Goal: Task Accomplishment & Management: Use online tool/utility

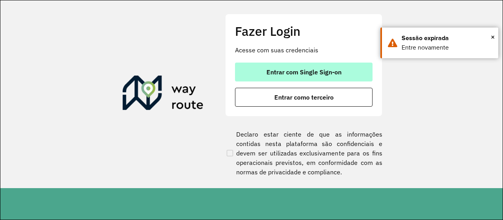
click at [303, 77] on button "Entrar com Single Sign-on" at bounding box center [303, 71] width 137 height 19
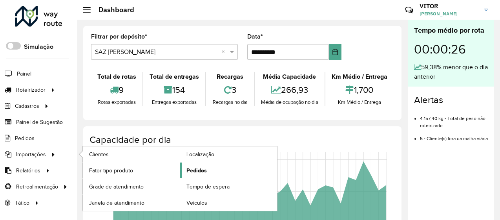
click at [187, 166] on span "Pedidos" at bounding box center [197, 170] width 20 height 8
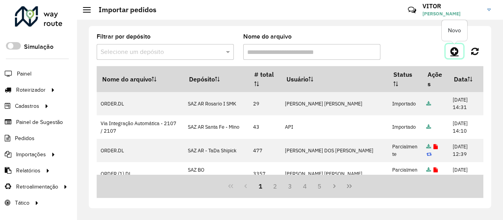
click at [454, 52] on icon at bounding box center [454, 50] width 8 height 9
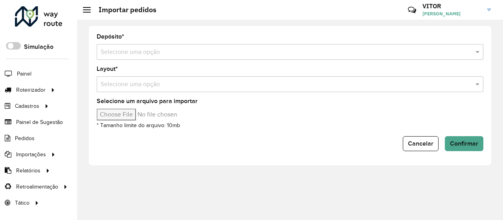
click at [180, 56] on div "Selecione uma opção" at bounding box center [290, 52] width 387 height 16
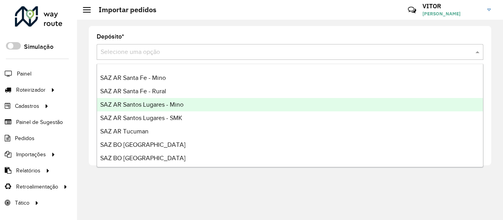
scroll to position [118, 0]
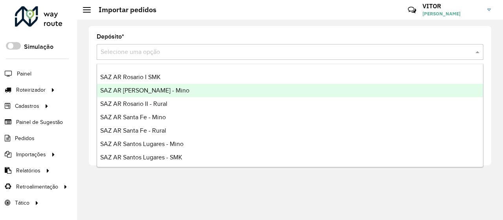
click at [167, 93] on span "SAZ AR [PERSON_NAME] - Mino" at bounding box center [144, 90] width 89 height 7
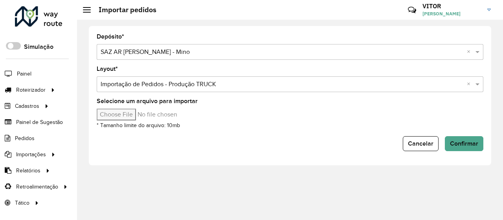
click at [143, 117] on input "Selecione um arquivo para importar" at bounding box center [164, 114] width 134 height 12
type input "**********"
click at [464, 142] on span "Confirmar" at bounding box center [464, 143] width 28 height 7
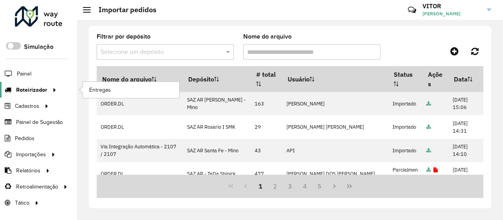
click at [35, 87] on span "Roteirizador" at bounding box center [31, 90] width 31 height 8
click at [96, 86] on span "Entregas" at bounding box center [100, 90] width 22 height 8
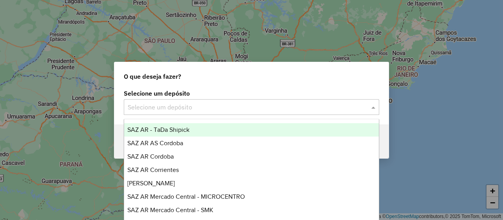
click at [193, 108] on input "text" at bounding box center [244, 107] width 232 height 9
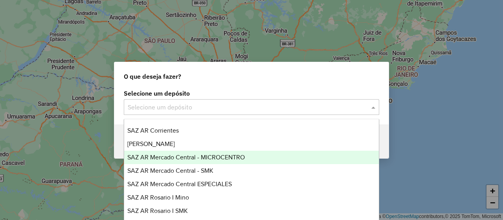
scroll to position [79, 0]
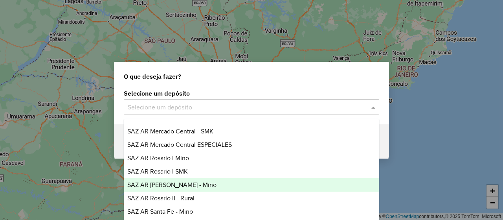
click at [201, 184] on div "SAZ AR [PERSON_NAME] - Mino" at bounding box center [251, 184] width 254 height 13
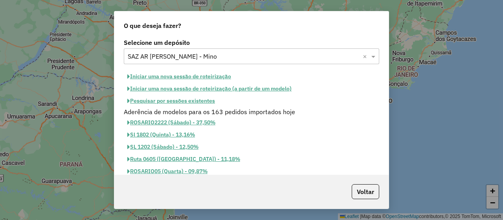
click at [181, 77] on button "Iniciar uma nova sessão de roteirização" at bounding box center [179, 76] width 111 height 12
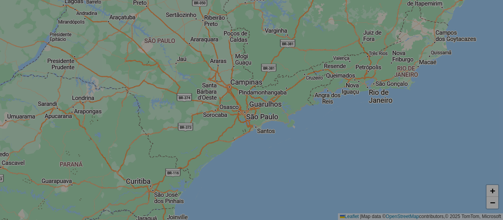
select select "*"
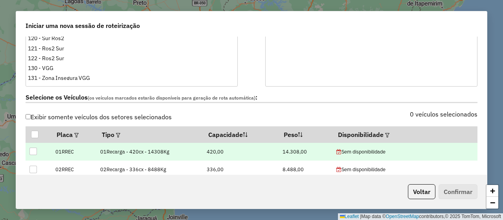
scroll to position [236, 0]
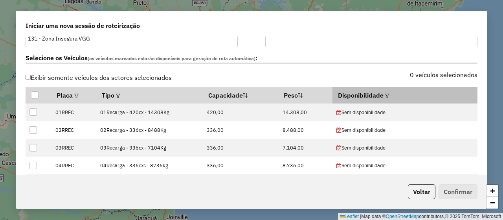
click at [389, 95] on em at bounding box center [387, 95] width 4 height 4
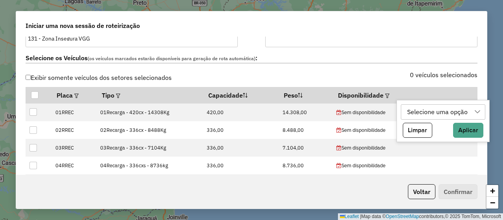
click at [421, 112] on div "Selecione uma opção" at bounding box center [437, 111] width 66 height 15
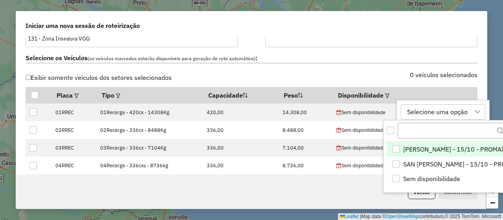
scroll to position [5, 35]
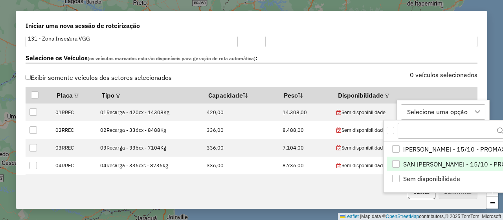
click at [450, 161] on span "SAN [PERSON_NAME] - 15/10 - PROMAX" at bounding box center [460, 163] width 115 height 9
click at [502, 131] on icon "Close" at bounding box center [512, 130] width 5 height 5
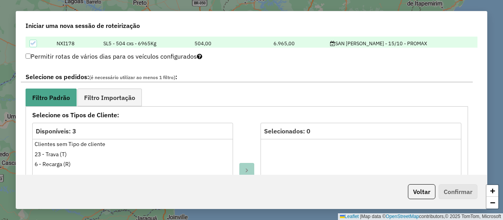
scroll to position [432, 0]
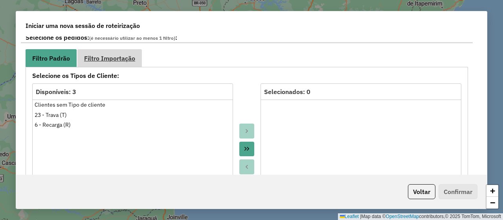
click at [124, 64] on link "Filtro Importação" at bounding box center [109, 58] width 64 height 18
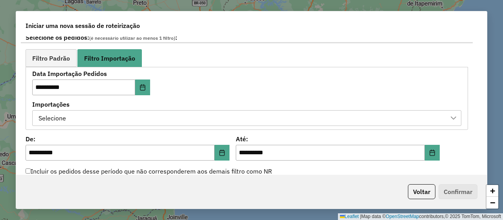
scroll to position [471, 0]
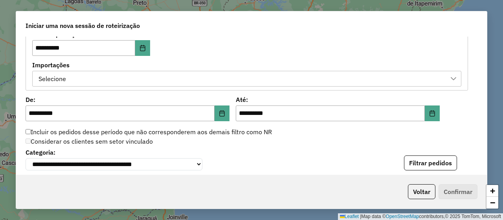
click at [208, 81] on div "Selecione" at bounding box center [241, 78] width 410 height 15
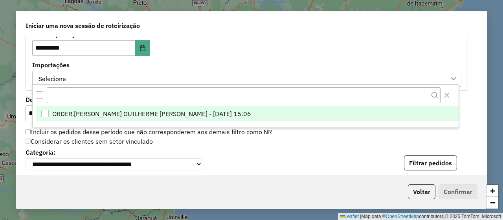
click at [224, 111] on span "ORDER.[PERSON_NAME] GUILHERME [PERSON_NAME] - [DATE] 15:06" at bounding box center [151, 113] width 199 height 9
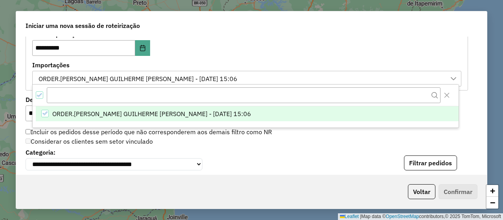
click at [216, 58] on div "**********" at bounding box center [246, 58] width 429 height 55
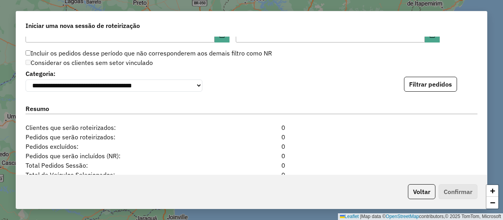
scroll to position [471, 0]
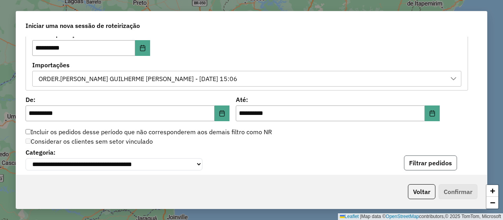
click at [414, 164] on button "Filtrar pedidos" at bounding box center [430, 162] width 53 height 15
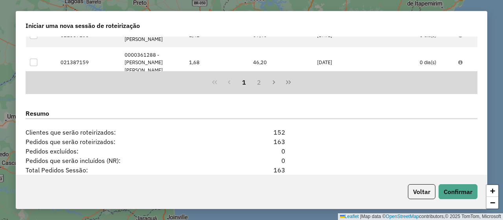
scroll to position [788, 0]
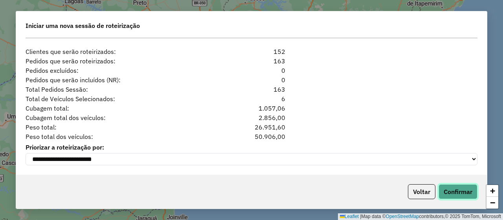
click at [460, 189] on button "Confirmar" at bounding box center [457, 191] width 39 height 15
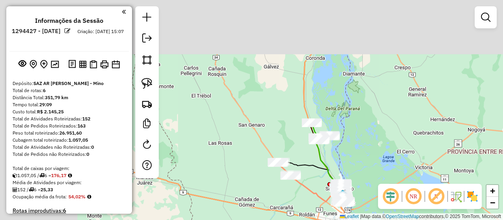
drag, startPoint x: 223, startPoint y: 82, endPoint x: 311, endPoint y: 195, distance: 143.6
click at [311, 195] on icon at bounding box center [316, 188] width 53 height 26
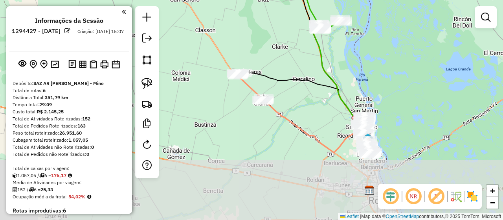
drag, startPoint x: 318, startPoint y: 172, endPoint x: 303, endPoint y: 108, distance: 65.4
click at [303, 108] on div "Janela de atendimento Grade de atendimento Capacidade Transportadoras Veículos …" at bounding box center [251, 110] width 503 height 220
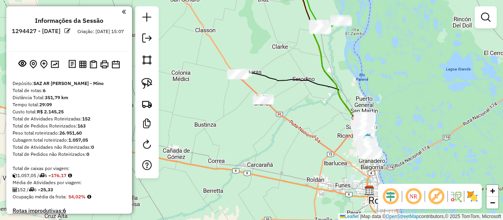
click at [280, 114] on icon at bounding box center [315, 126] width 106 height 53
select select "**********"
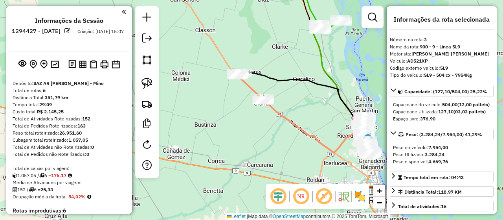
scroll to position [383, 0]
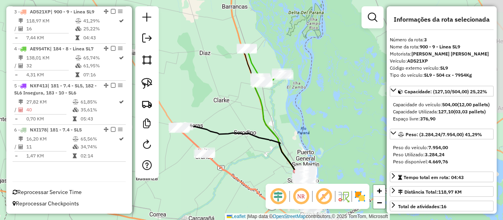
drag, startPoint x: 332, startPoint y: 112, endPoint x: 273, endPoint y: 165, distance: 79.2
click at [273, 165] on div "Janela de atendimento Grade de atendimento Capacidade Transportadoras Veículos …" at bounding box center [251, 110] width 503 height 220
click at [265, 115] on icon at bounding box center [282, 133] width 55 height 118
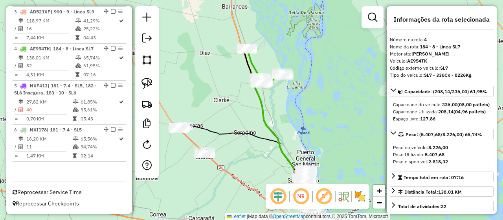
scroll to position [396, 0]
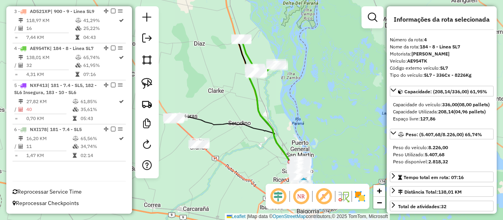
drag, startPoint x: 287, startPoint y: 126, endPoint x: 281, endPoint y: 117, distance: 10.9
click at [281, 117] on div "Janela de atendimento Grade de atendimento Capacidade Transportadoras Veículos …" at bounding box center [251, 110] width 503 height 220
click at [255, 92] on icon at bounding box center [276, 123] width 55 height 118
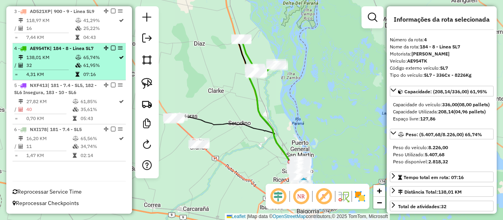
click at [111, 46] on em at bounding box center [113, 48] width 5 height 5
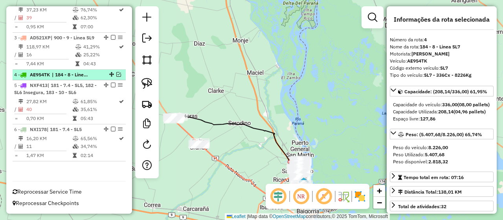
scroll to position [363, 0]
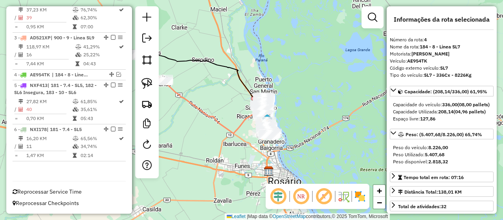
drag, startPoint x: 275, startPoint y: 106, endPoint x: 238, endPoint y: 43, distance: 73.0
click at [238, 43] on div "Janela de atendimento Grade de atendimento Capacidade Transportadoras Veículos …" at bounding box center [251, 110] width 503 height 220
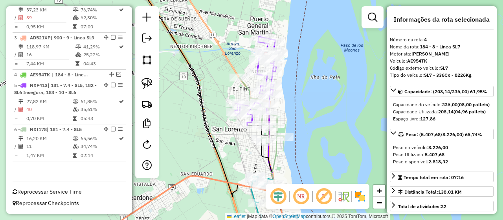
drag, startPoint x: 280, startPoint y: 100, endPoint x: 305, endPoint y: 111, distance: 27.8
click at [305, 111] on div "Janela de atendimento Grade de atendimento Capacidade Transportadoras Veículos …" at bounding box center [251, 110] width 503 height 220
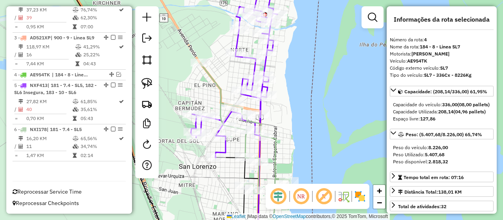
click at [266, 64] on icon at bounding box center [234, 69] width 86 height 176
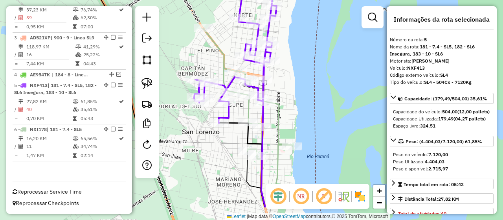
drag, startPoint x: 295, startPoint y: 89, endPoint x: 298, endPoint y: 50, distance: 39.0
click at [299, 50] on div "Janela de atendimento Grade de atendimento Capacidade Transportadoras Veículos …" at bounding box center [251, 110] width 503 height 220
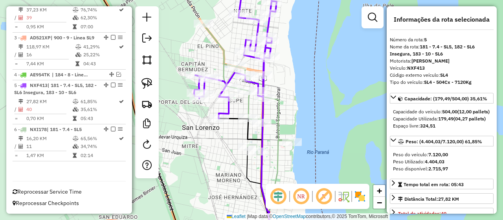
click at [277, 129] on icon at bounding box center [247, 89] width 89 height 130
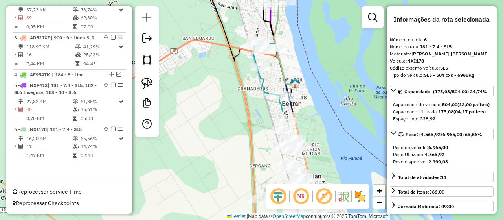
drag, startPoint x: 295, startPoint y: 150, endPoint x: 294, endPoint y: 35, distance: 115.9
click at [294, 35] on div "Janela de atendimento Grade de atendimento Capacidade Transportadoras Veículos …" at bounding box center [251, 110] width 503 height 220
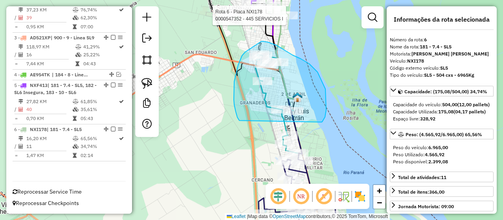
drag, startPoint x: 326, startPoint y: 110, endPoint x: 239, endPoint y: 120, distance: 87.5
